Goal: Information Seeking & Learning: Compare options

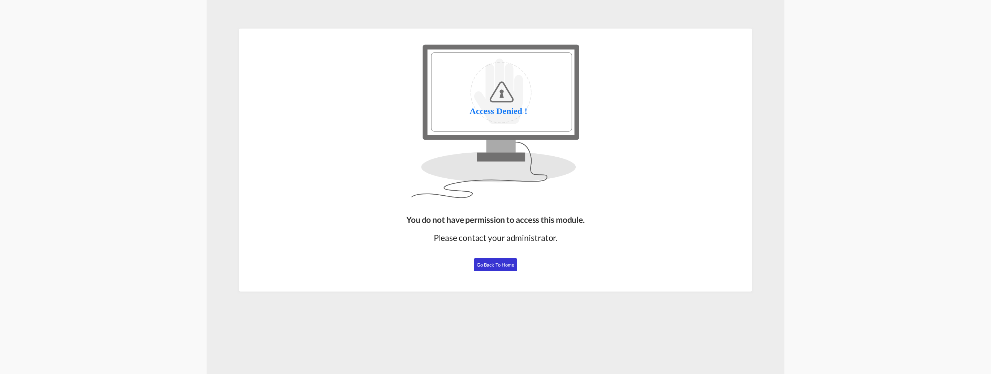
click at [507, 262] on span "Go Back to Home" at bounding box center [496, 265] width 38 height 6
